Goal: Information Seeking & Learning: Learn about a topic

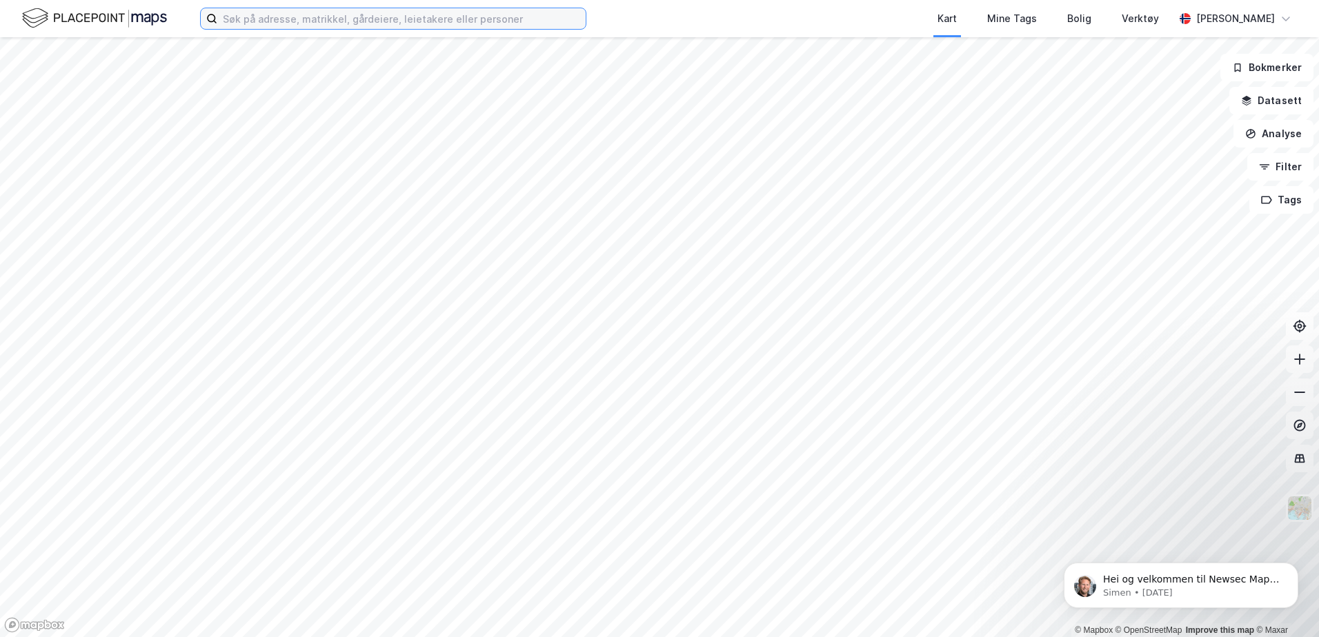
click at [299, 21] on input at bounding box center [401, 18] width 368 height 21
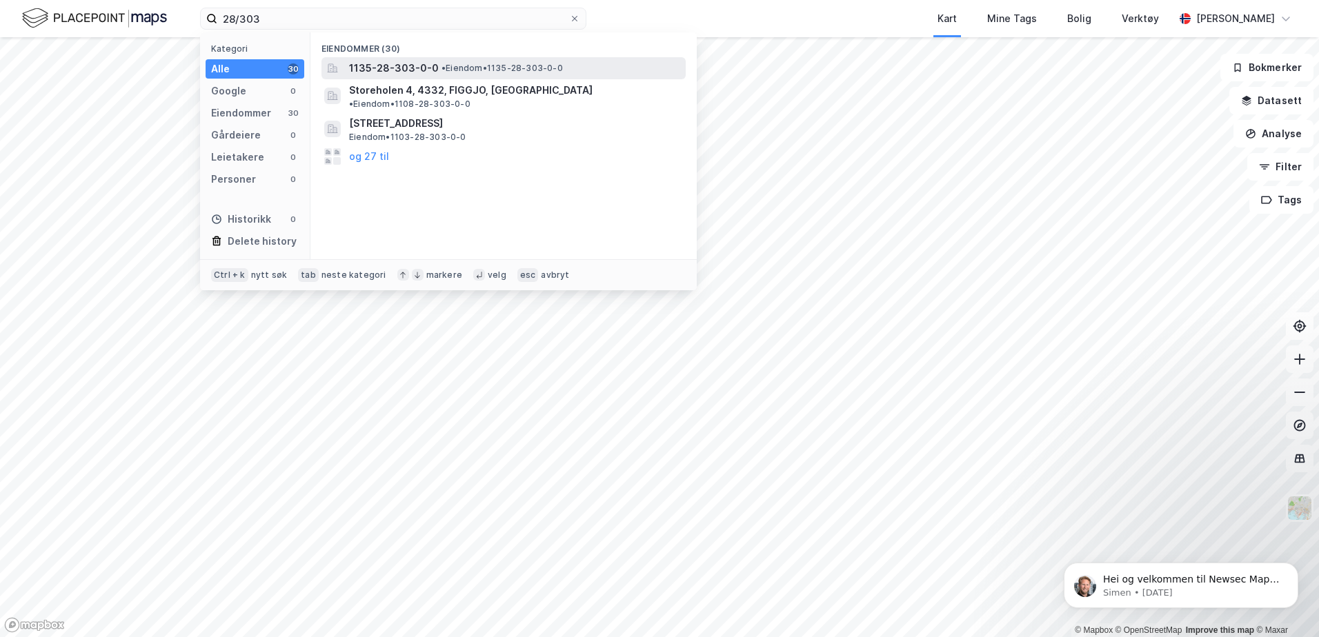
click at [418, 72] on span "1135-28-303-0-0" at bounding box center [394, 68] width 90 height 17
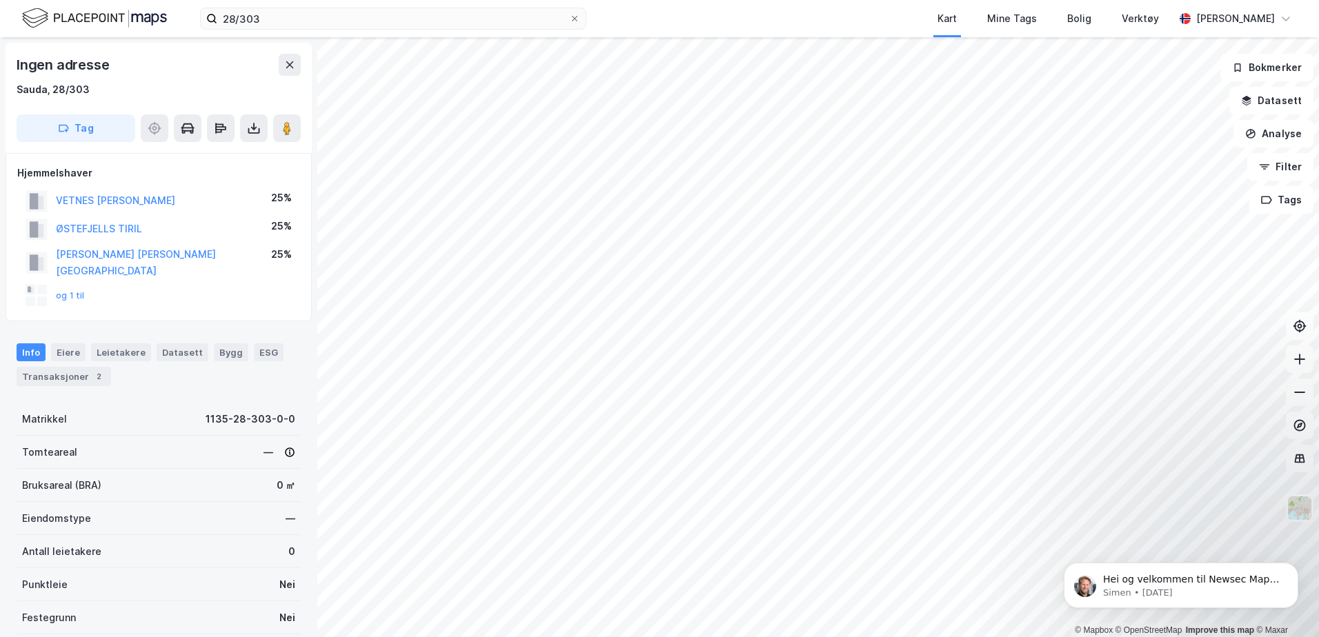
click at [399, 34] on div "28/303 Kart Mine Tags [PERSON_NAME] Verktøy [PERSON_NAME]" at bounding box center [659, 18] width 1319 height 37
click at [324, 8] on input "28/303" at bounding box center [393, 18] width 352 height 21
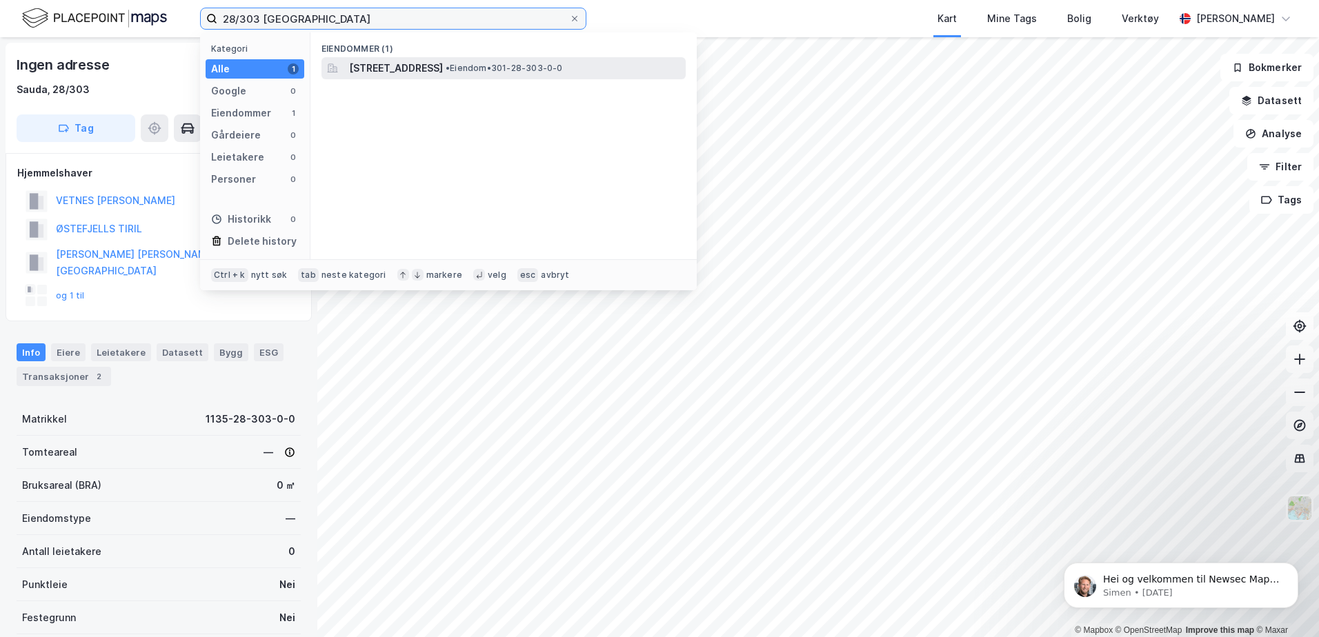
type input "28/303 [GEOGRAPHIC_DATA]"
click at [450, 65] on span "•" at bounding box center [448, 68] width 4 height 10
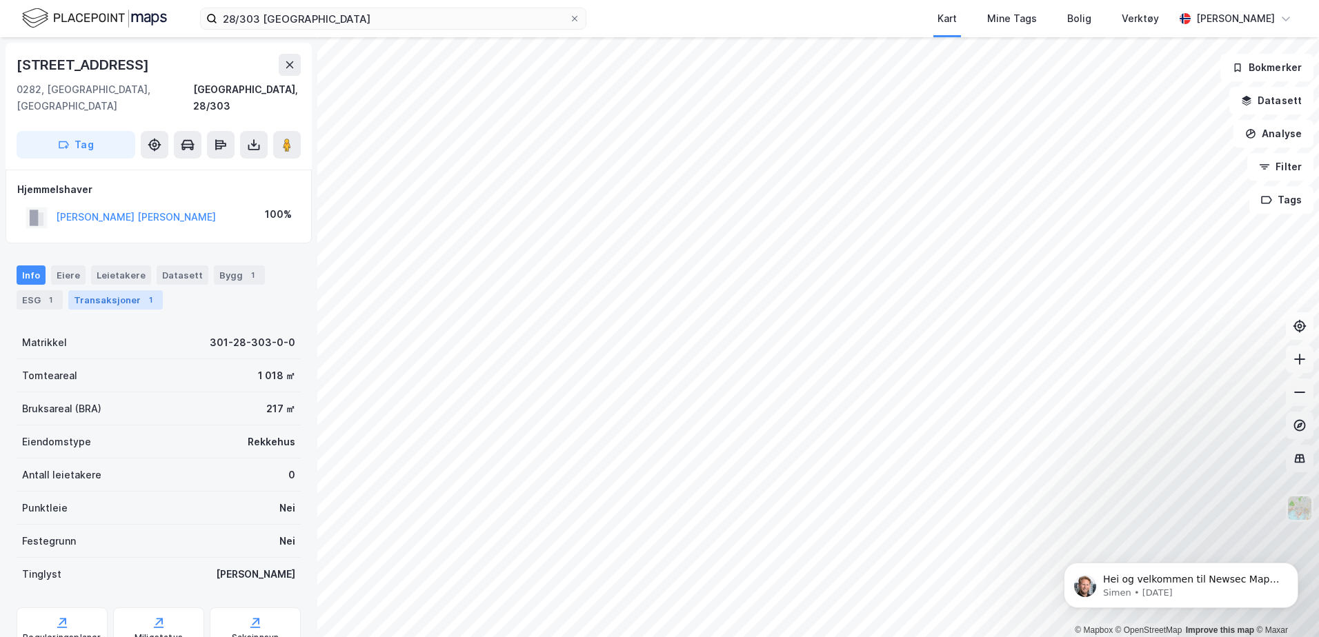
click at [132, 290] on div "Transaksjoner 1" at bounding box center [115, 299] width 95 height 19
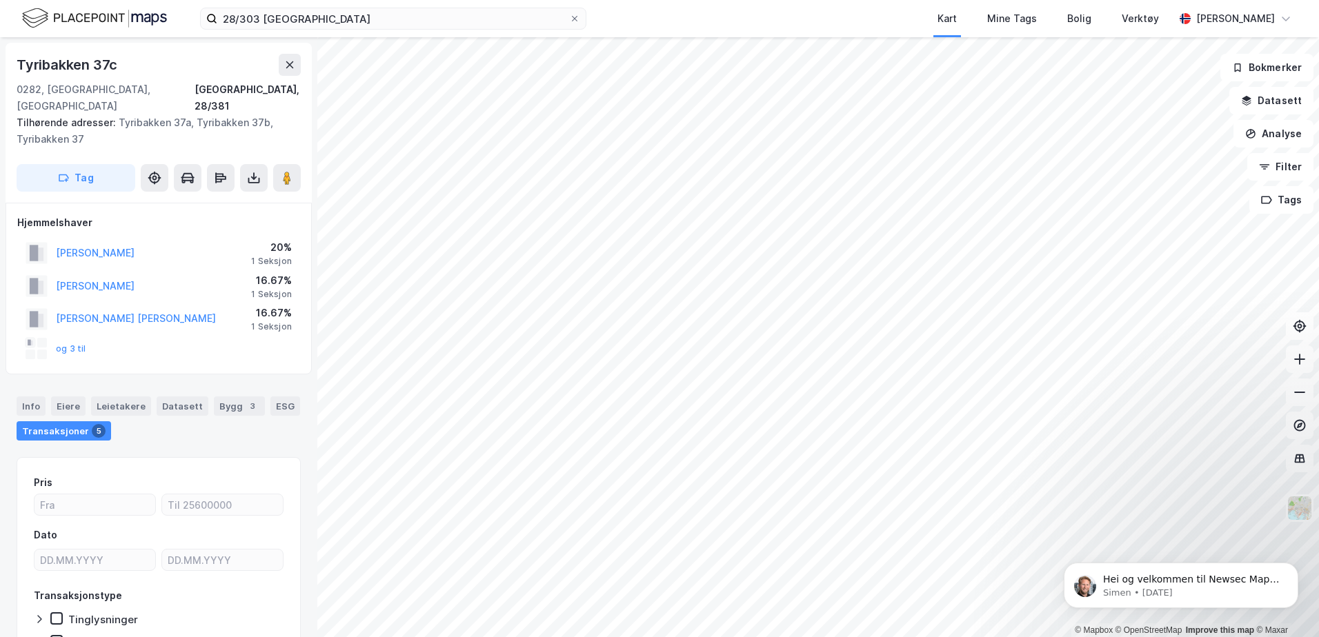
scroll to position [2, 0]
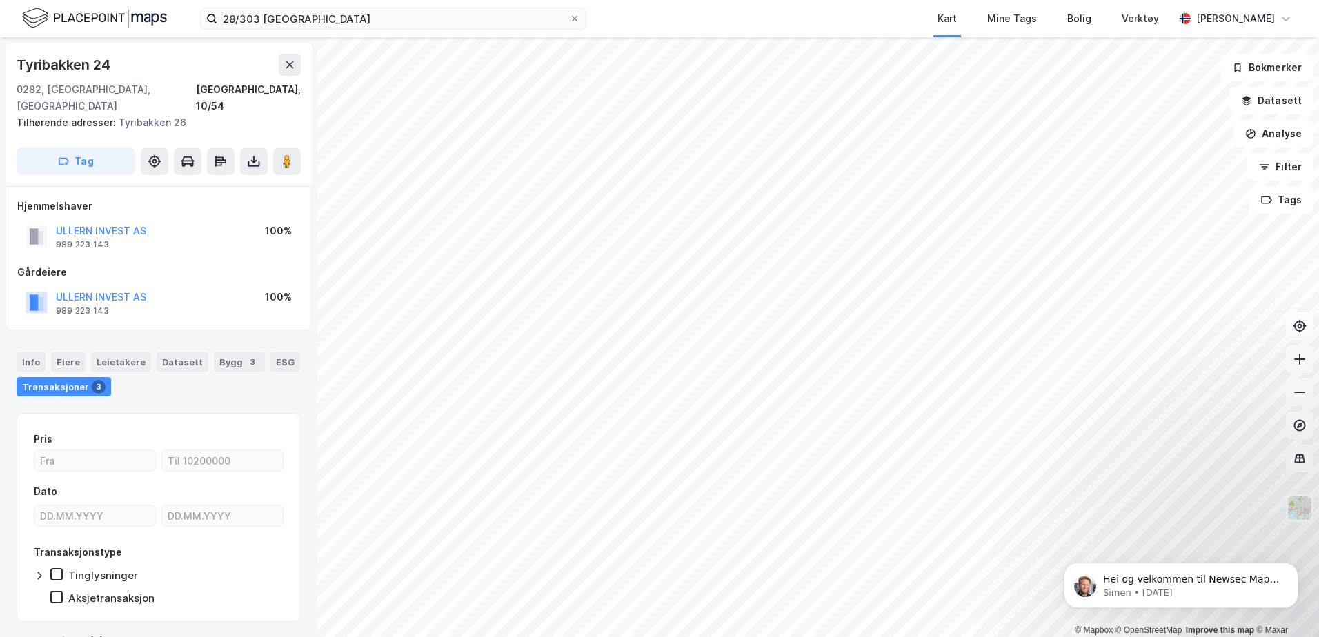
scroll to position [2, 0]
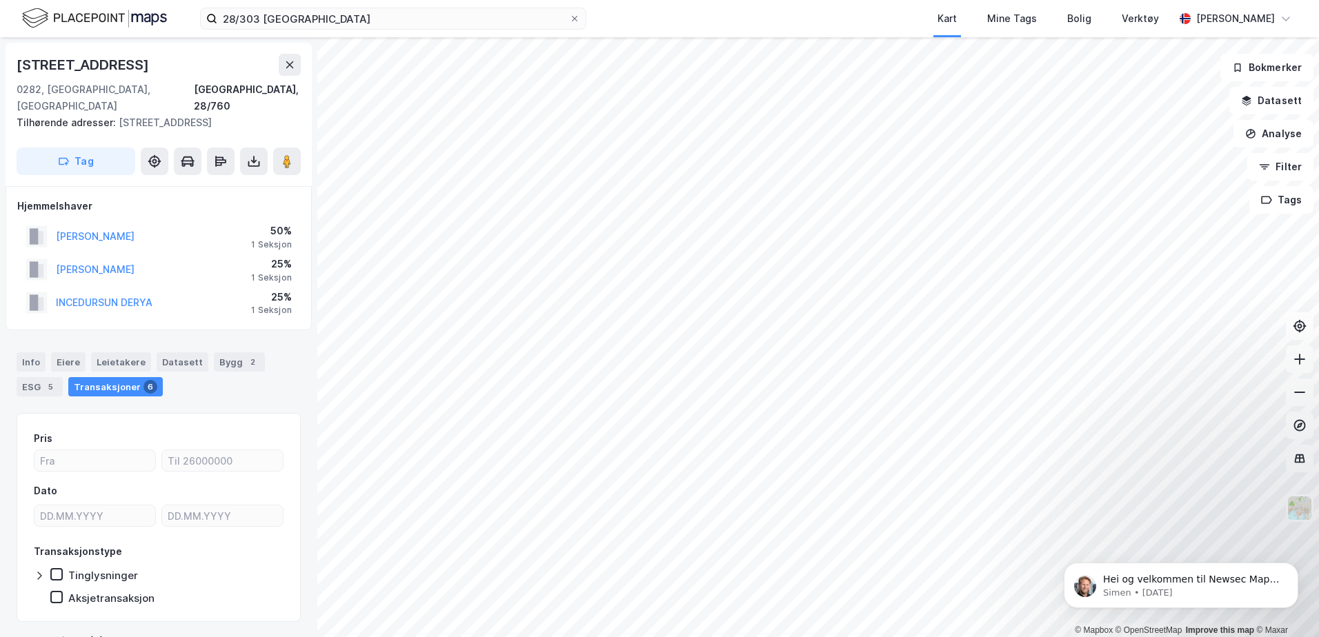
scroll to position [2, 0]
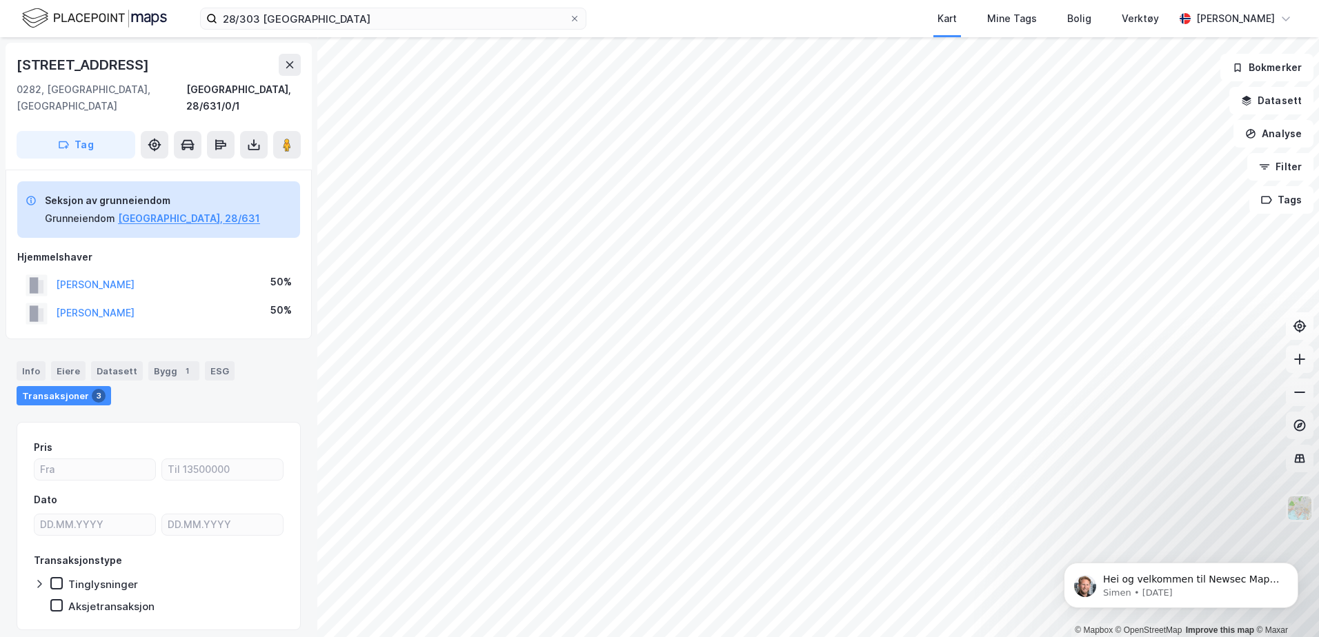
scroll to position [1, 0]
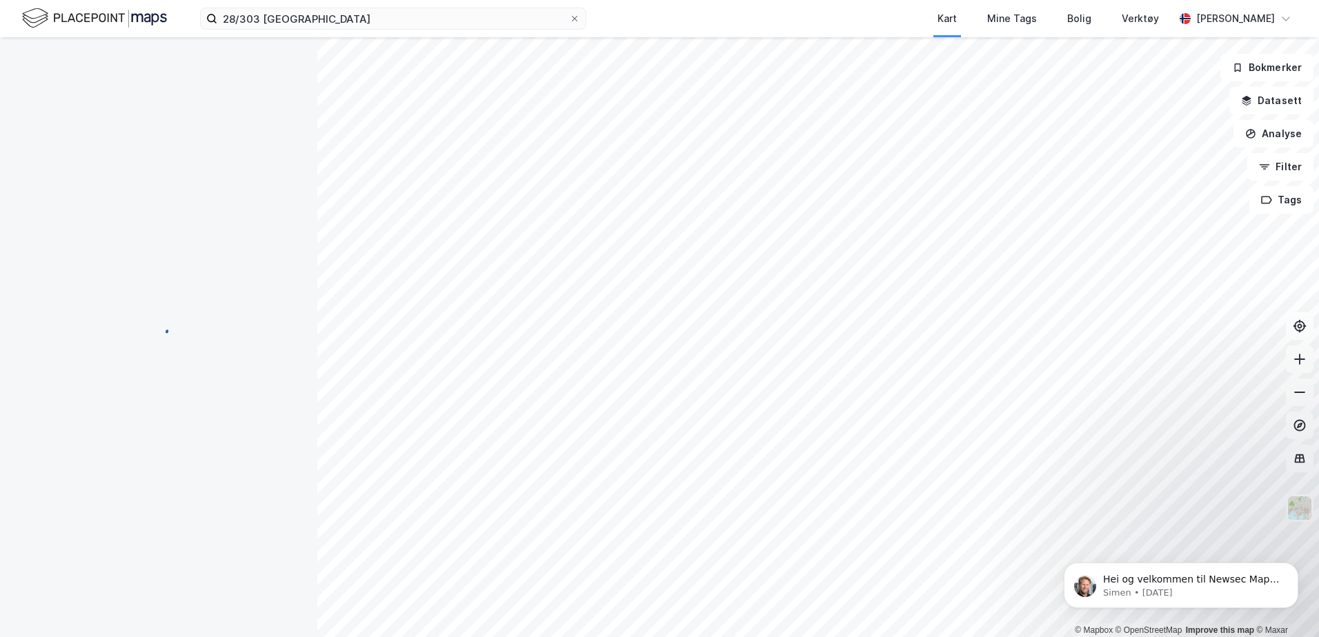
scroll to position [1, 0]
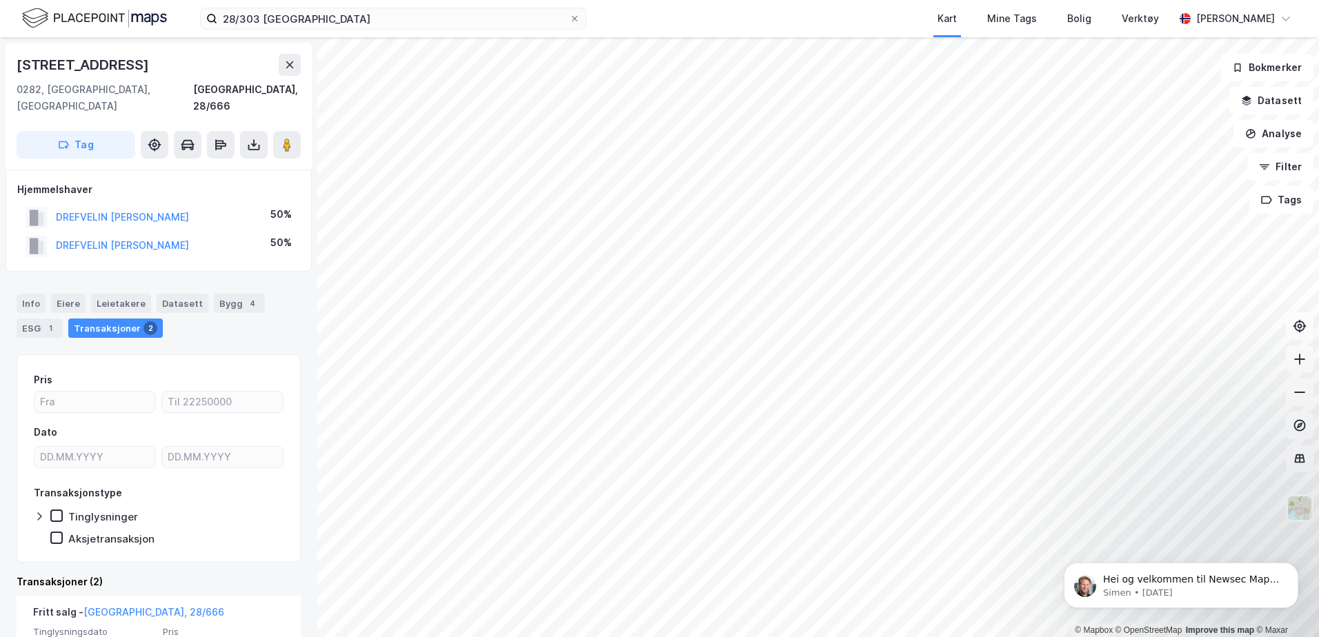
click at [508, 637] on html "28/[GEOGRAPHIC_DATA] Mine Tags [PERSON_NAME] Verktøy [PERSON_NAME] © Mapbox © O…" at bounding box center [659, 318] width 1319 height 637
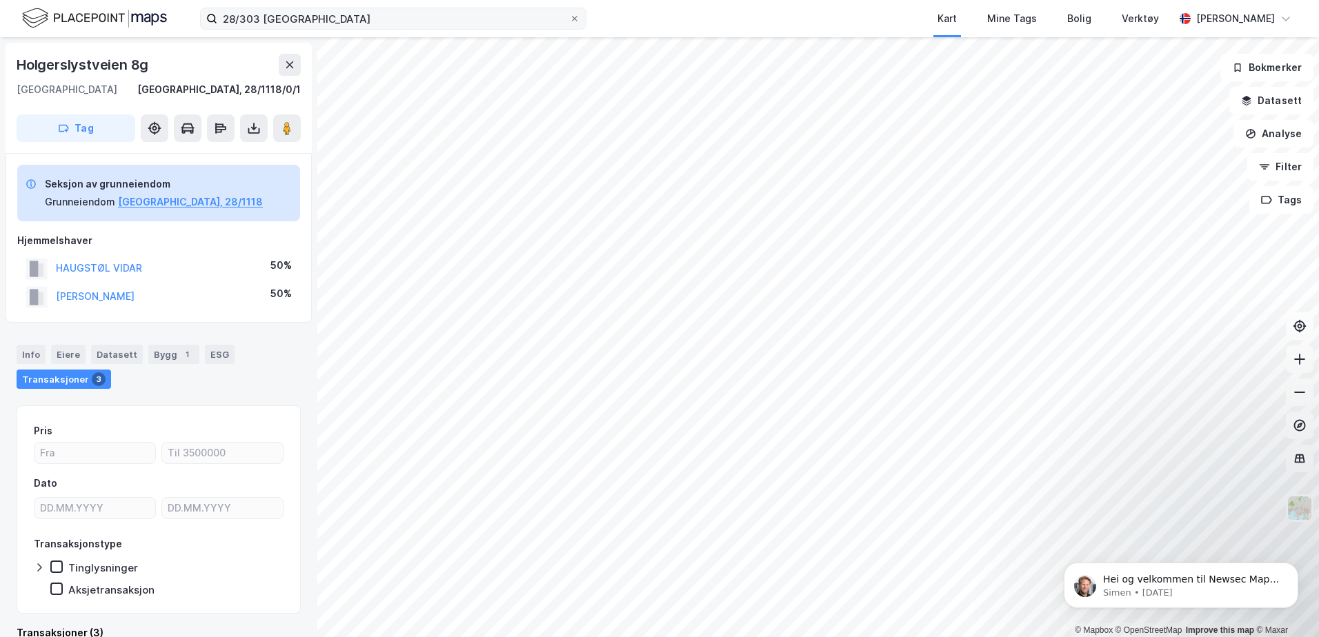
scroll to position [1, 0]
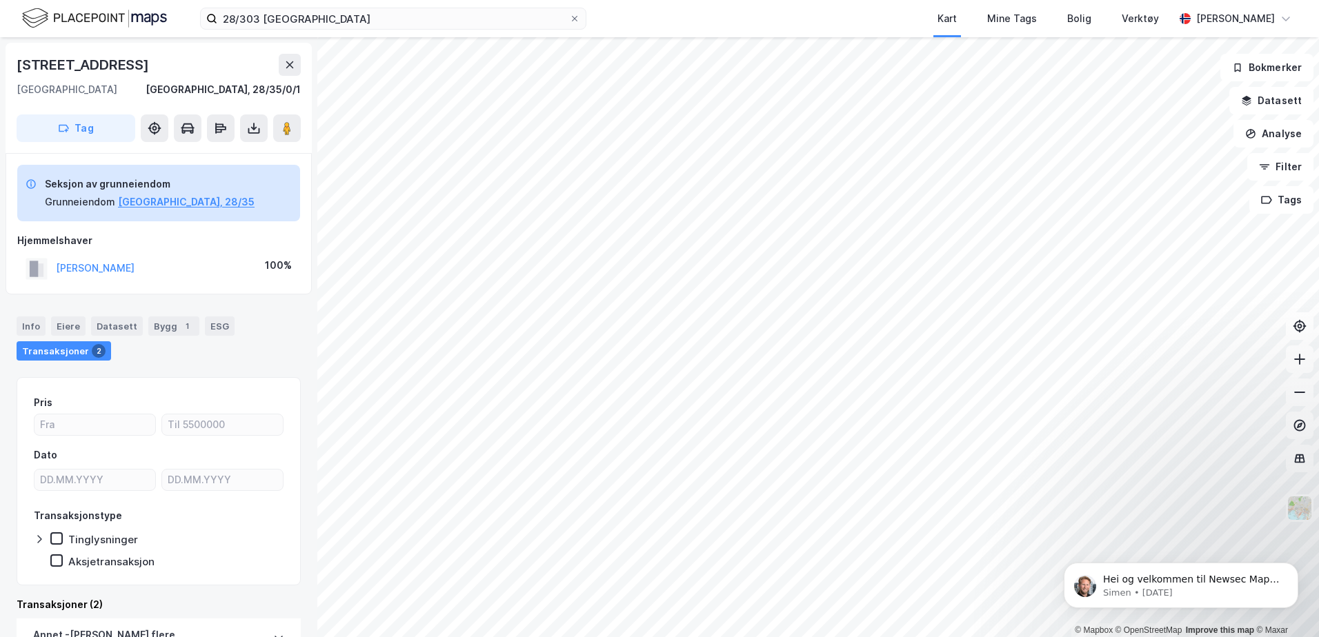
click at [823, 637] on html "28/303 oslo Kart Mine Tags [PERSON_NAME] Verktøy [PERSON_NAME] © Mapbox © OpenS…" at bounding box center [659, 318] width 1319 height 637
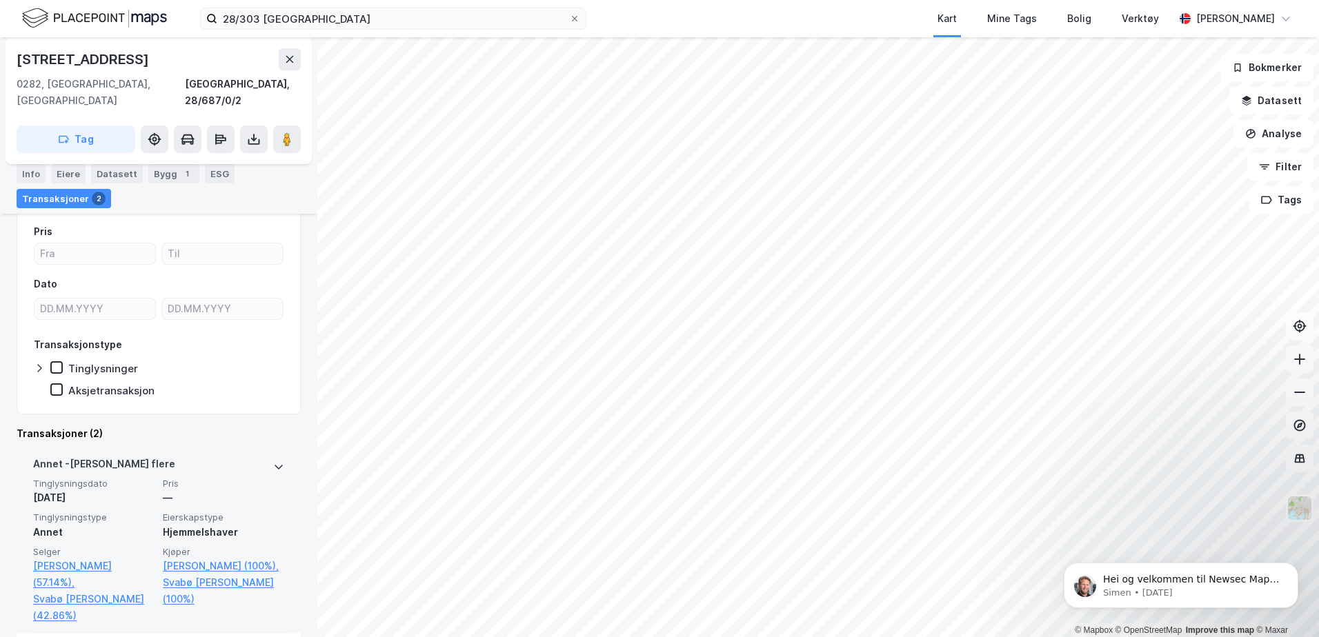
scroll to position [207, 0]
